Goal: Navigation & Orientation: Go to known website

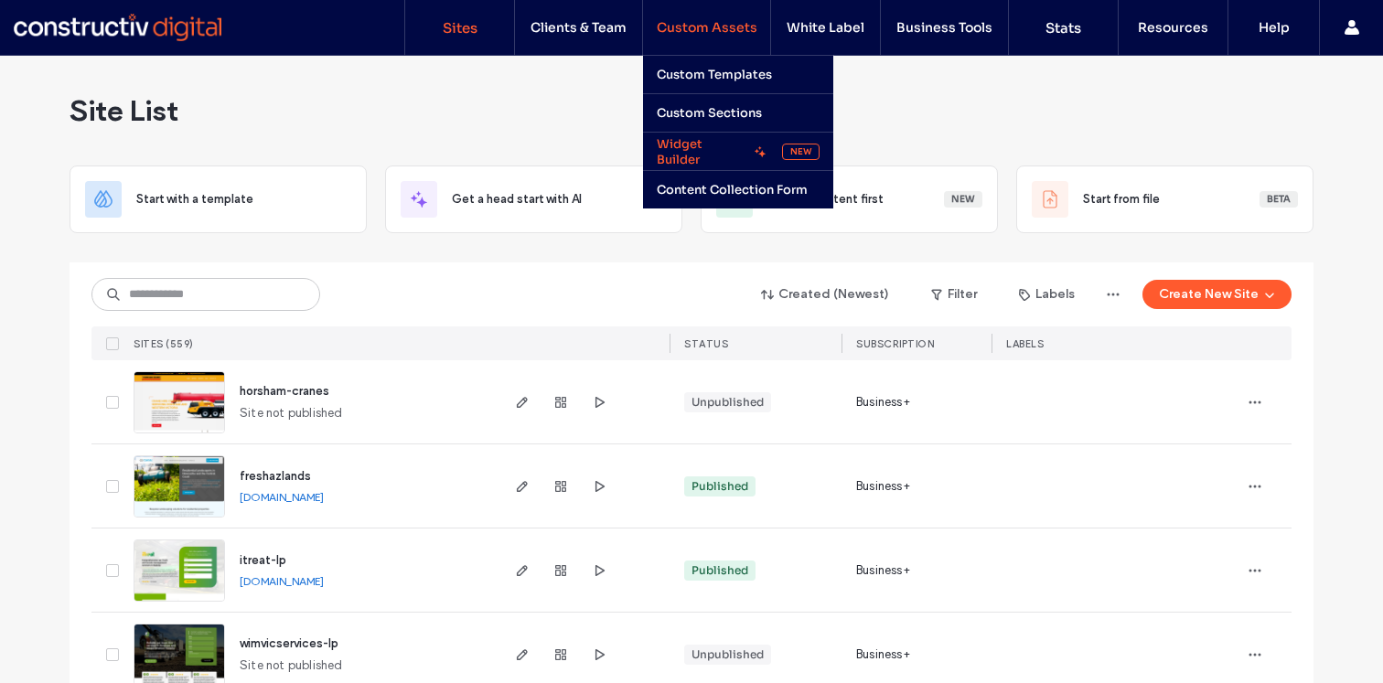
click at [712, 139] on label "Widget Builder" at bounding box center [702, 151] width 91 height 31
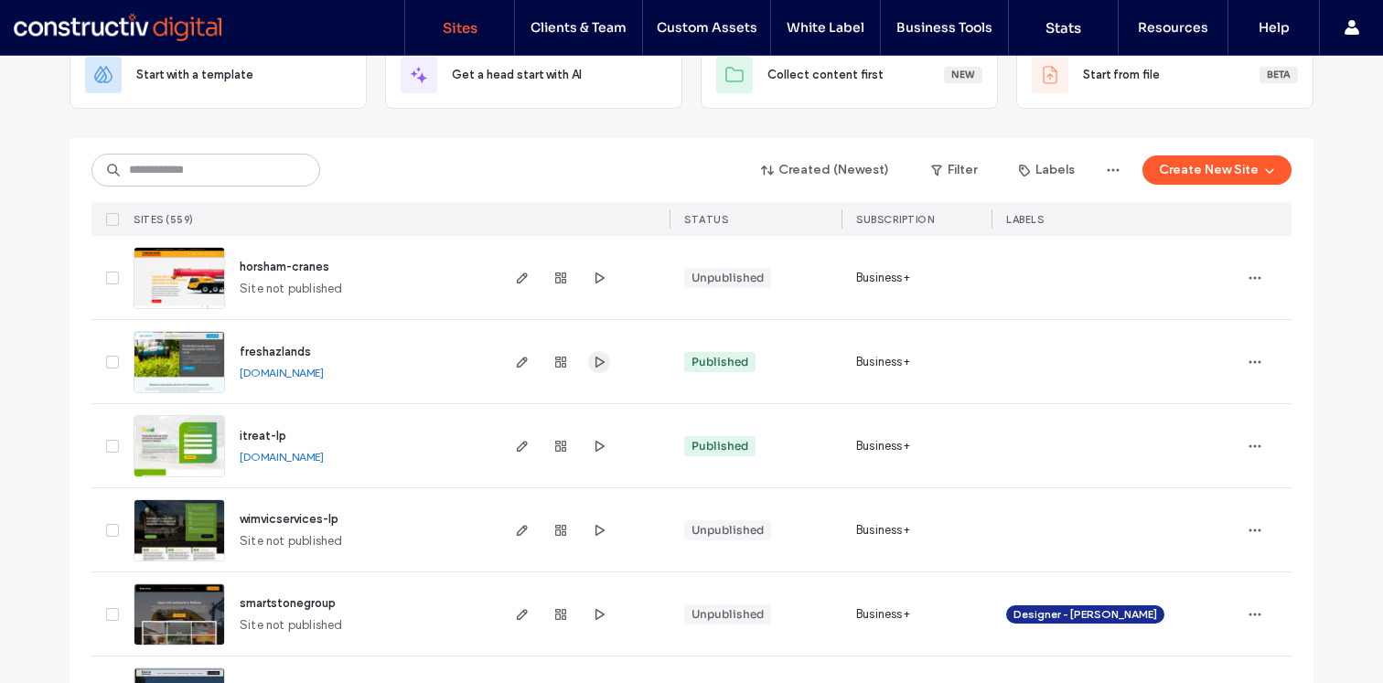
click at [604, 364] on icon "button" at bounding box center [599, 362] width 15 height 15
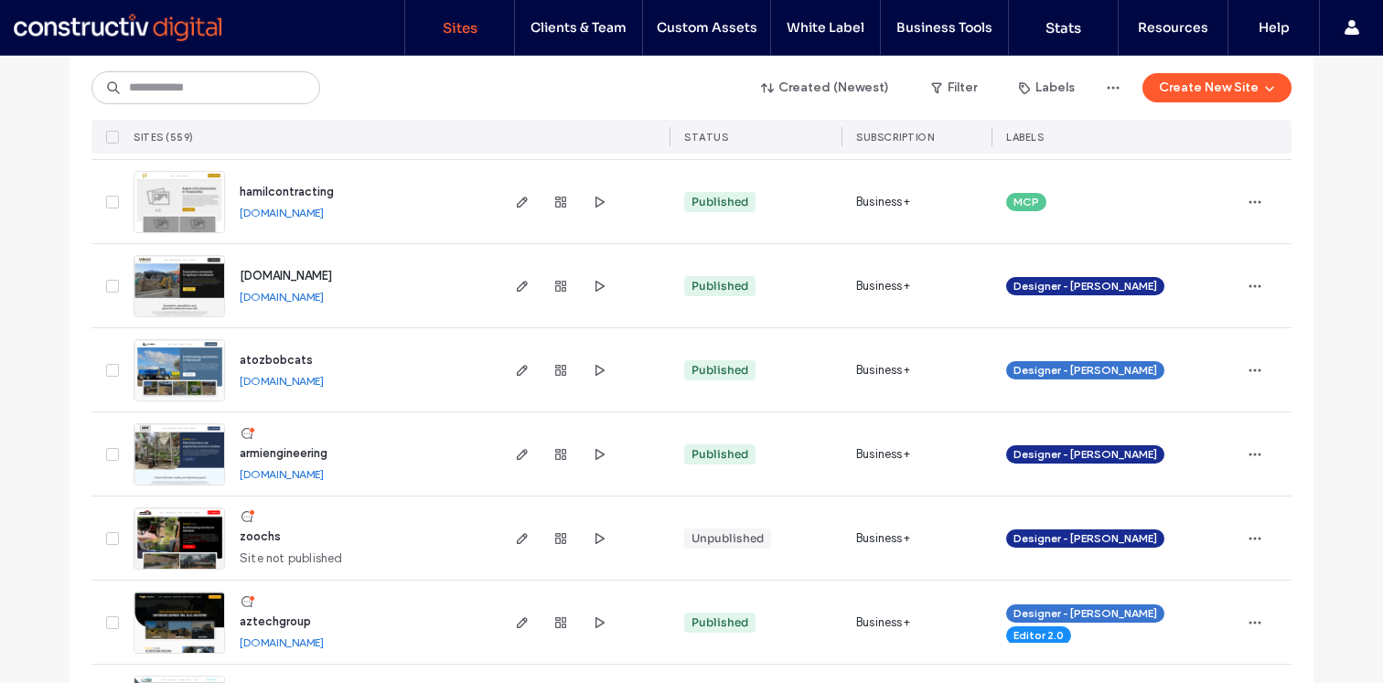
scroll to position [1629, 0]
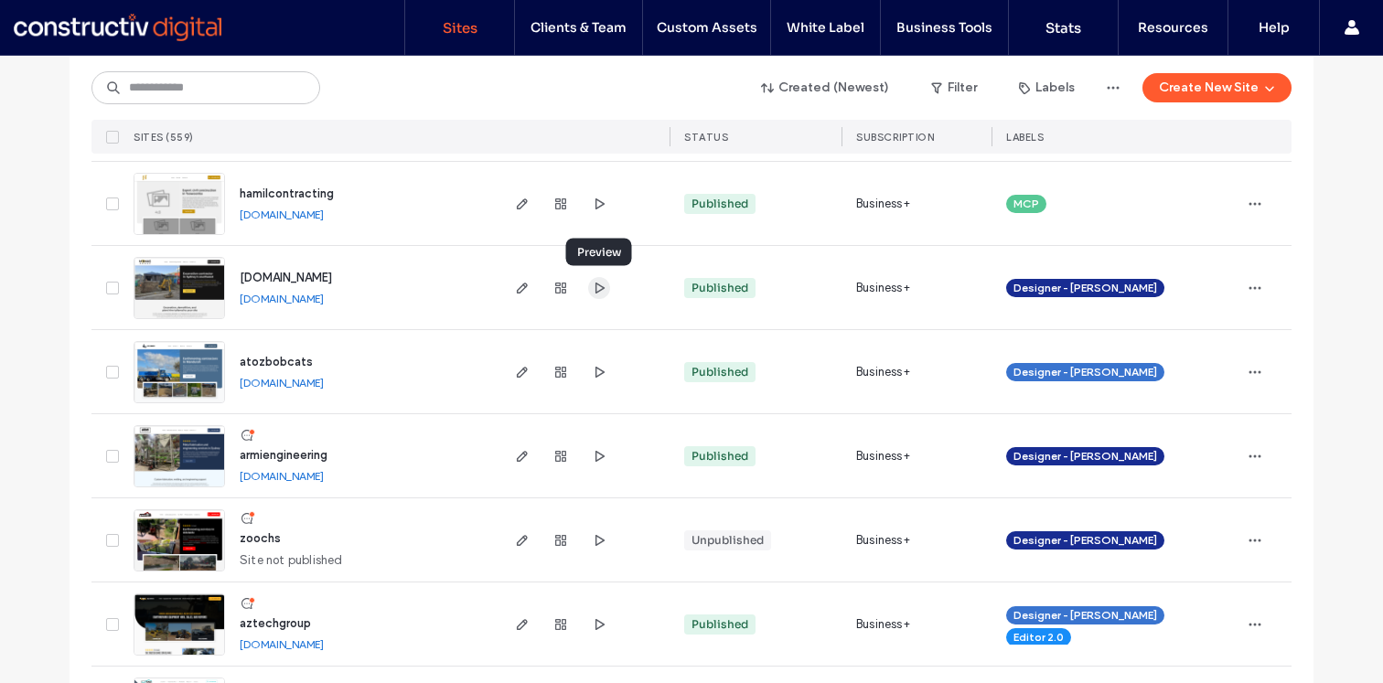
click at [594, 291] on icon "button" at bounding box center [599, 288] width 15 height 15
click at [324, 303] on link "[DOMAIN_NAME]" at bounding box center [282, 299] width 84 height 14
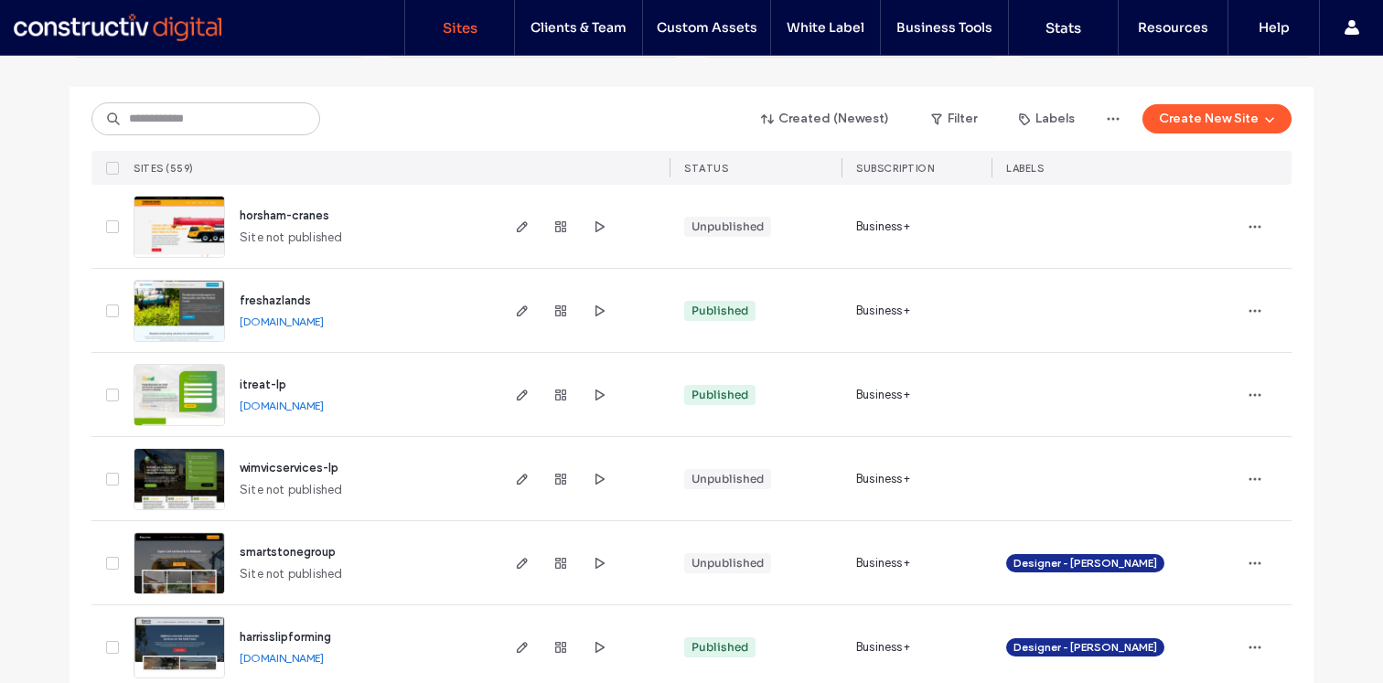
scroll to position [0, 0]
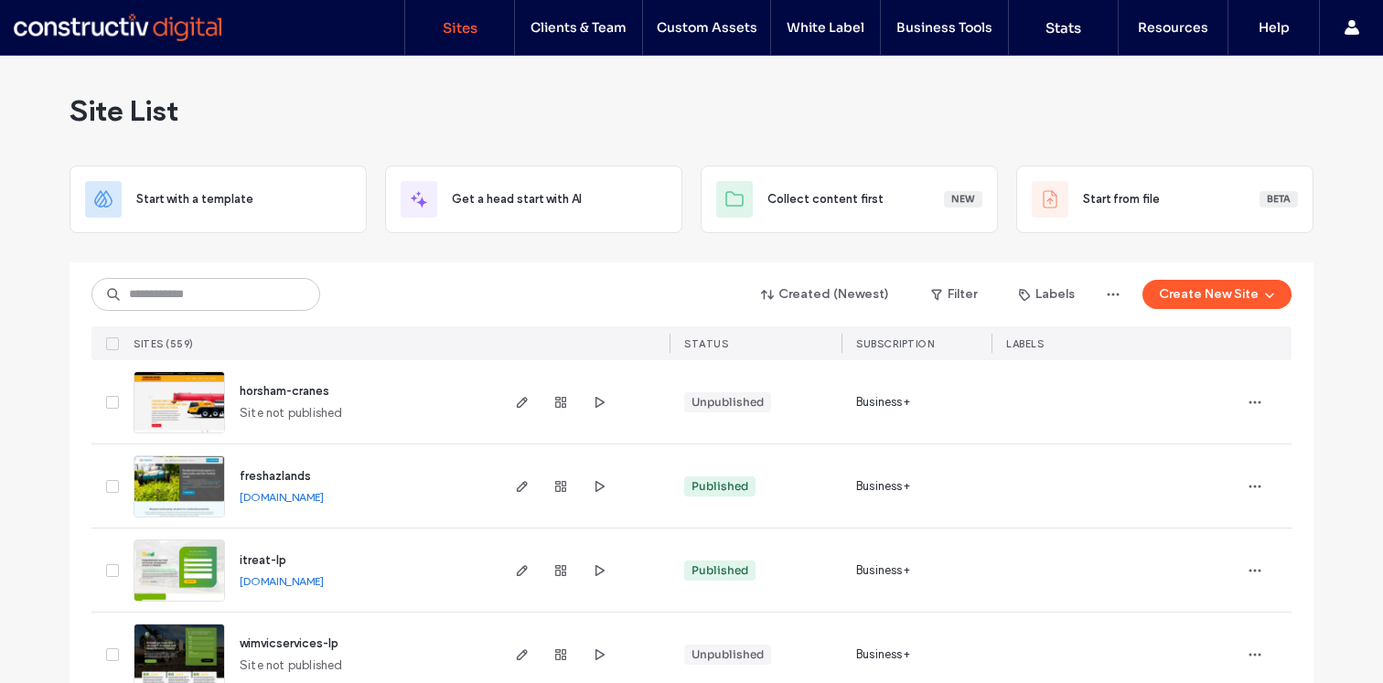
click at [1308, 94] on div "Site List" at bounding box center [692, 111] width 1244 height 110
